Goal: Information Seeking & Learning: Learn about a topic

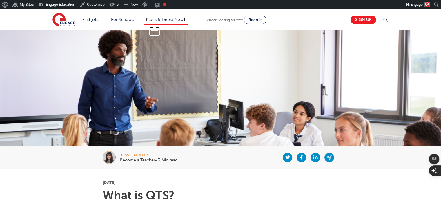
click at [166, 21] on link "Blogs & Latest News" at bounding box center [165, 19] width 39 height 4
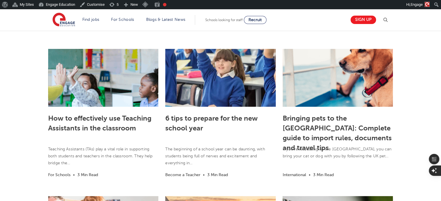
scroll to position [136, 0]
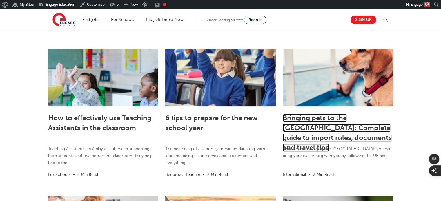
click at [312, 130] on link "Bringing pets to the UK: Complete guide to import rules, documents and travel t…" at bounding box center [337, 133] width 109 height 38
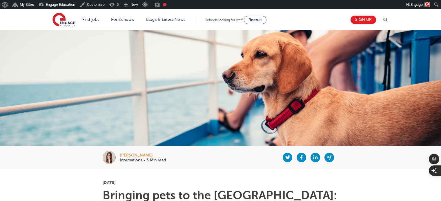
scroll to position [36, 0]
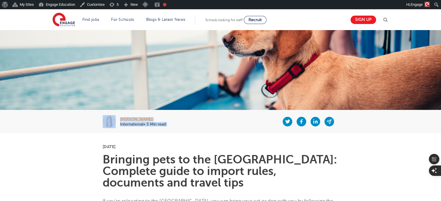
drag, startPoint x: 165, startPoint y: 129, endPoint x: 100, endPoint y: 119, distance: 66.0
click at [100, 119] on div "[PERSON_NAME] International• 3 Min read" at bounding box center [221, 121] width 352 height 23
click at [84, 128] on div "[PERSON_NAME] International• 3 Min read" at bounding box center [221, 121] width 352 height 23
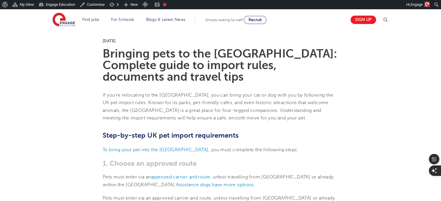
scroll to position [102, 0]
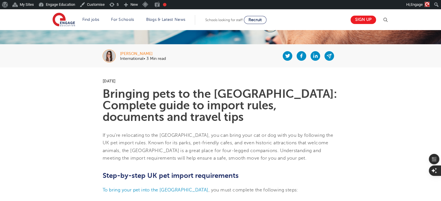
click at [104, 53] on img at bounding box center [109, 56] width 13 height 13
click at [135, 54] on div "[PERSON_NAME]" at bounding box center [143, 54] width 46 height 4
click at [136, 53] on div "Laura Hamilton" at bounding box center [143, 54] width 46 height 4
click at [109, 57] on img at bounding box center [109, 56] width 13 height 13
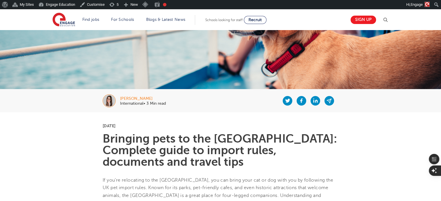
scroll to position [57, 0]
click at [111, 101] on img at bounding box center [109, 101] width 13 height 13
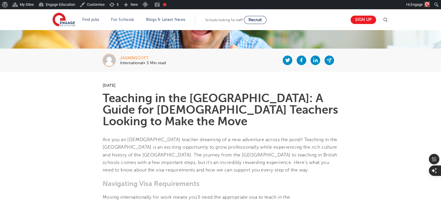
scroll to position [97, 0]
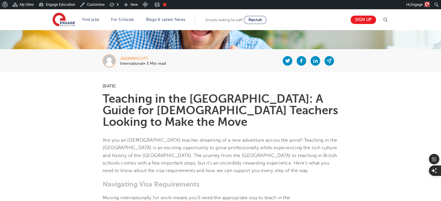
drag, startPoint x: 148, startPoint y: 82, endPoint x: 100, endPoint y: 84, distance: 47.8
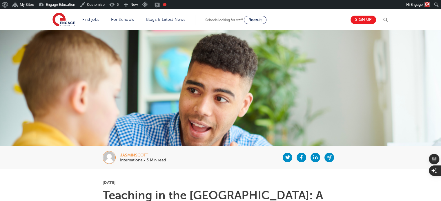
scroll to position [85, 0]
